Goal: Task Accomplishment & Management: Complete application form

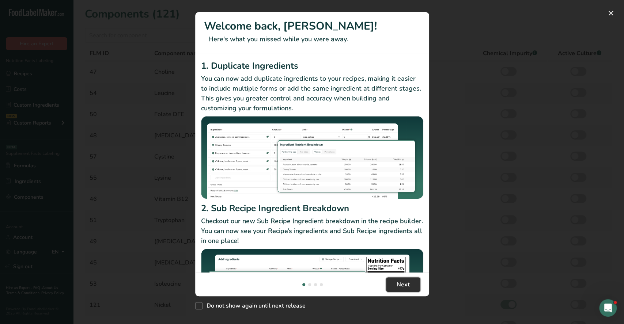
click at [407, 285] on span "Next" at bounding box center [403, 284] width 13 height 9
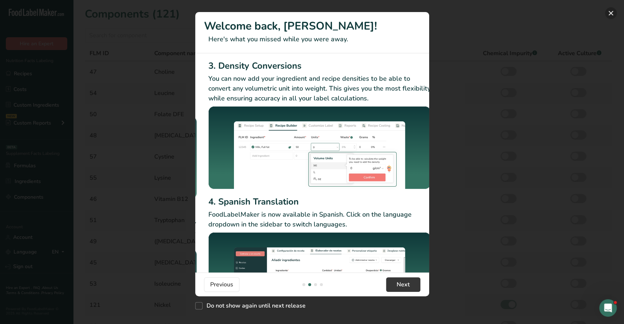
click at [609, 14] on button "New Features" at bounding box center [611, 13] width 12 height 12
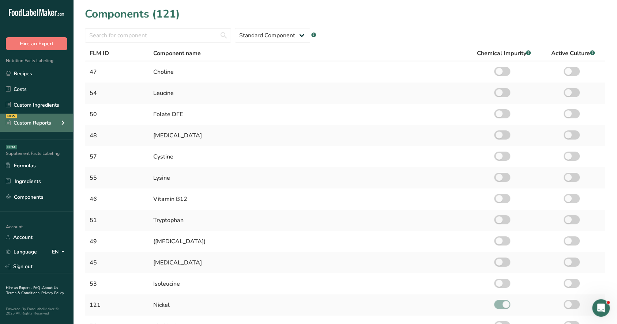
click at [63, 125] on icon at bounding box center [62, 122] width 9 height 13
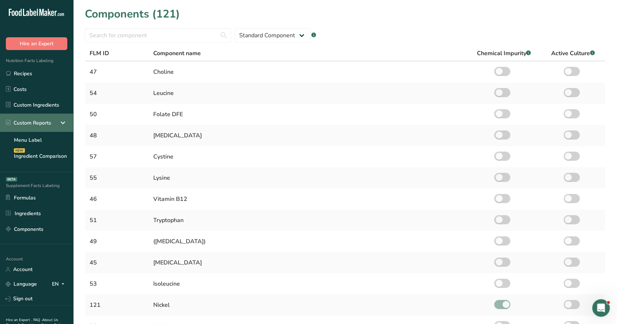
click at [63, 125] on icon at bounding box center [62, 122] width 9 height 13
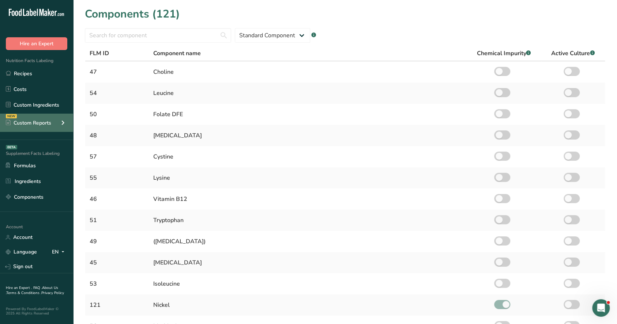
click at [63, 125] on icon at bounding box center [62, 122] width 9 height 13
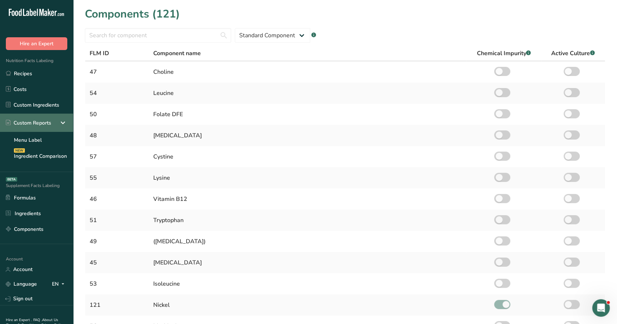
click at [63, 125] on icon at bounding box center [62, 122] width 9 height 13
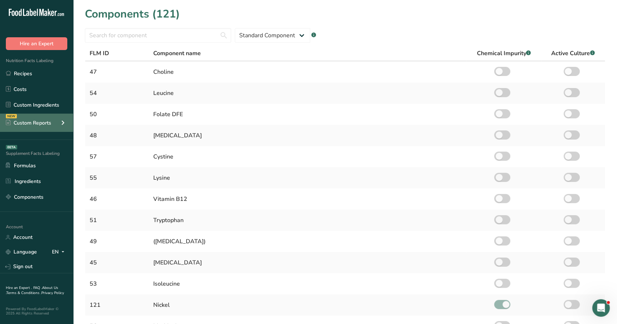
click at [63, 125] on icon at bounding box center [62, 122] width 9 height 13
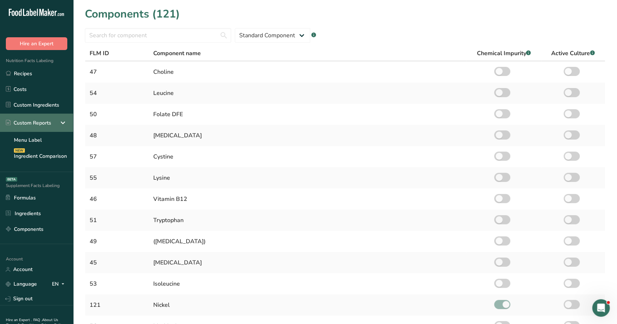
click at [66, 123] on icon at bounding box center [62, 122] width 9 height 13
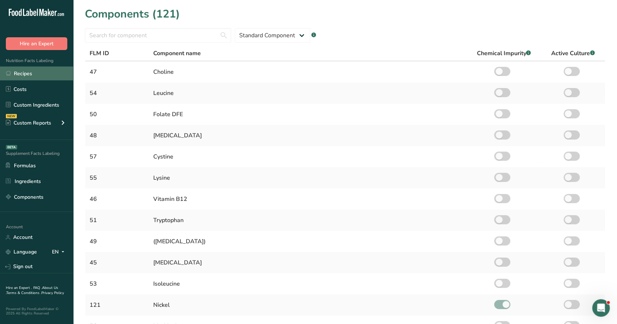
click at [40, 68] on link "Recipes" at bounding box center [36, 74] width 73 height 14
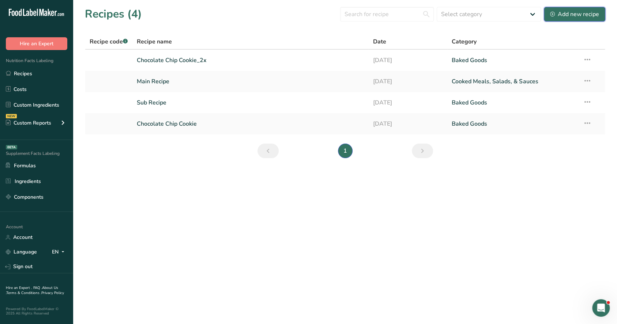
click at [552, 12] on icon at bounding box center [552, 14] width 5 height 5
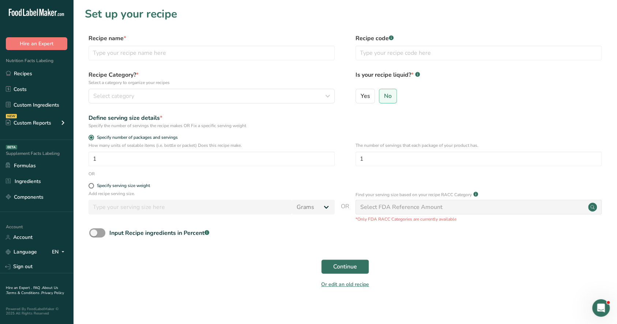
click at [420, 211] on div "Select FDA Reference Amount" at bounding box center [401, 207] width 82 height 9
click at [95, 191] on p "Add recipe serving size." at bounding box center [211, 193] width 246 height 7
click at [90, 185] on span at bounding box center [90, 185] width 5 height 5
click at [90, 185] on input "Specify serving size weight" at bounding box center [90, 186] width 5 height 5
radio input "true"
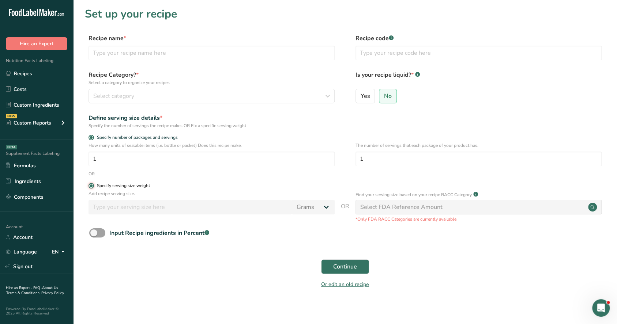
radio input "false"
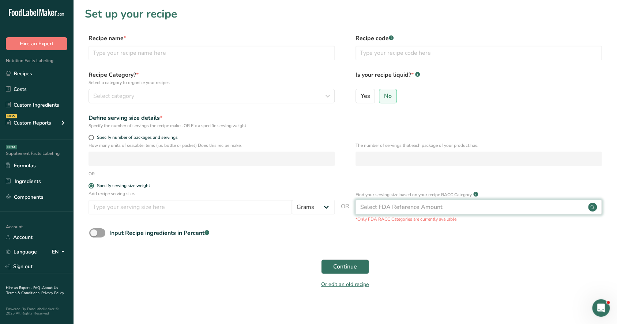
click at [394, 213] on div "Select FDA Reference Amount" at bounding box center [478, 207] width 246 height 15
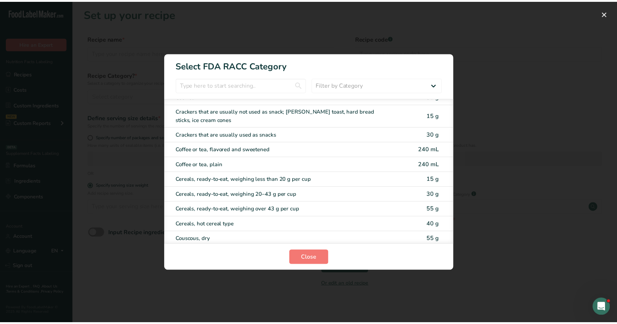
scroll to position [195, 0]
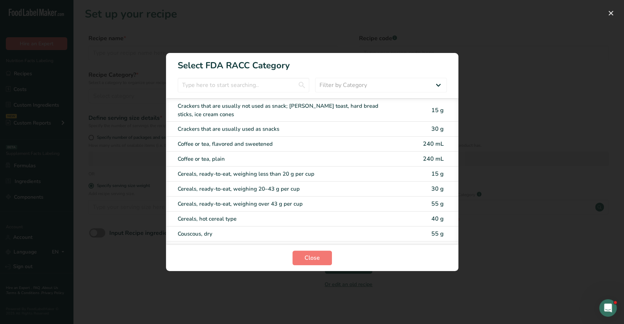
click at [253, 140] on div "Coffee or tea, flavored and sweetened" at bounding box center [282, 144] width 208 height 8
type input "240"
select select "17"
select select "22"
